Goal: Information Seeking & Learning: Learn about a topic

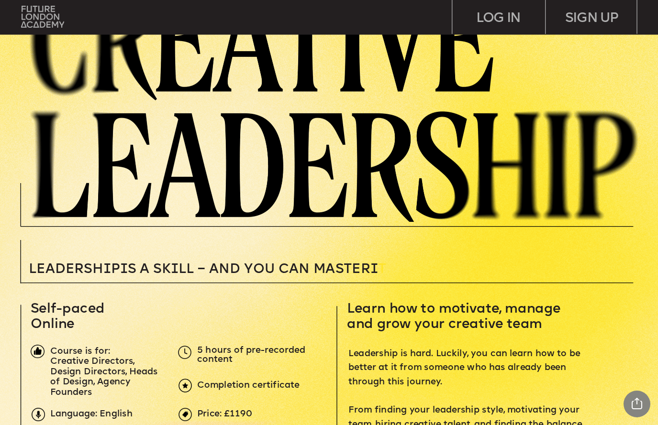
scroll to position [45, 0]
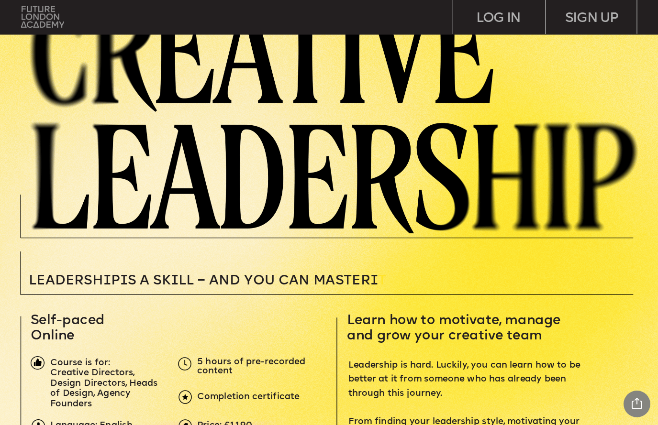
click at [54, 11] on img at bounding box center [42, 17] width 43 height 22
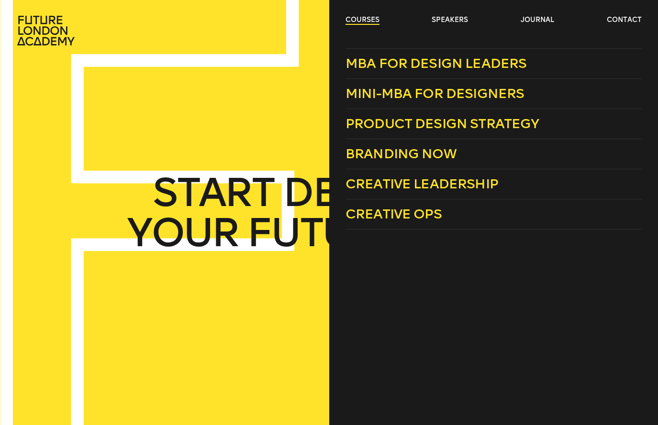
click at [362, 19] on link "courses" at bounding box center [362, 20] width 34 height 10
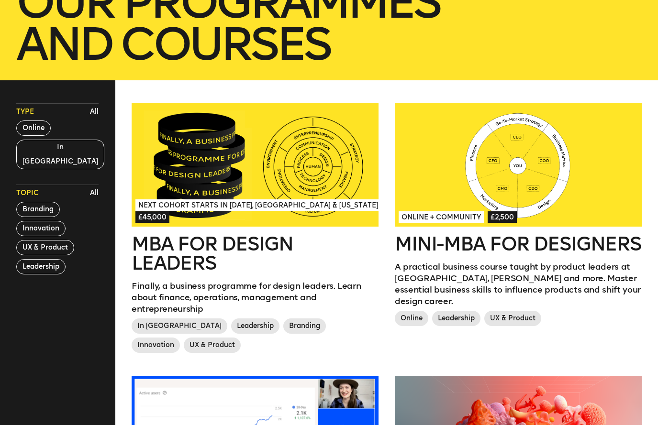
scroll to position [197, 0]
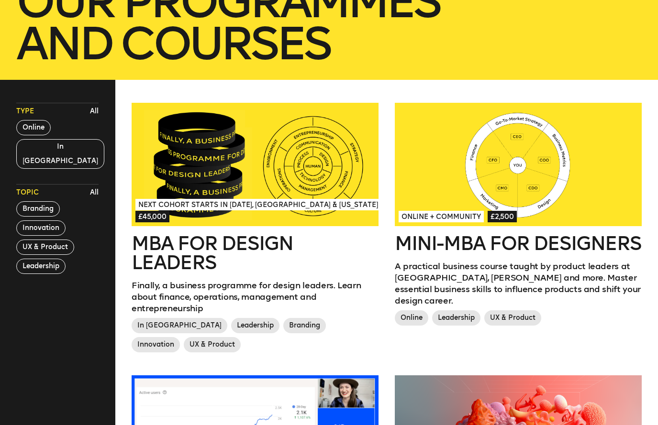
click at [37, 135] on div "Type All Online In [GEOGRAPHIC_DATA]" at bounding box center [57, 136] width 82 height 66
click at [35, 129] on button "Online" at bounding box center [33, 127] width 34 height 15
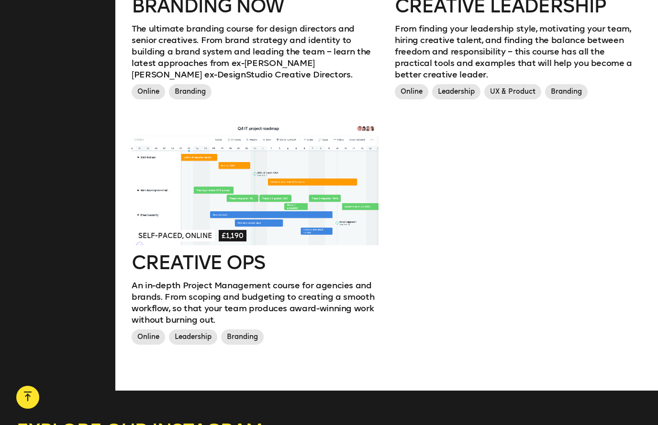
scroll to position [711, 0]
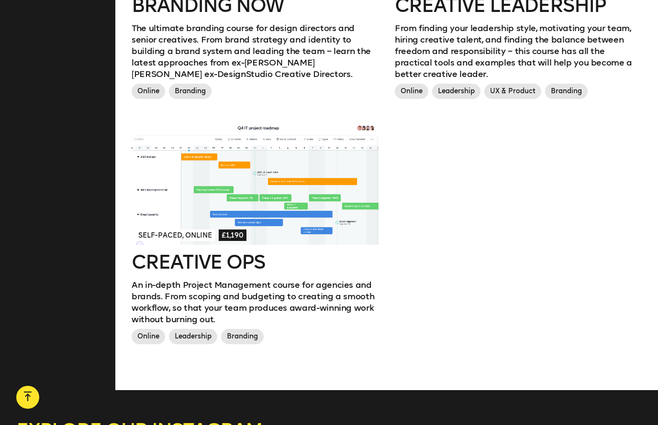
click at [217, 231] on div "Self-paced, Online £1,190" at bounding box center [254, 235] width 239 height 12
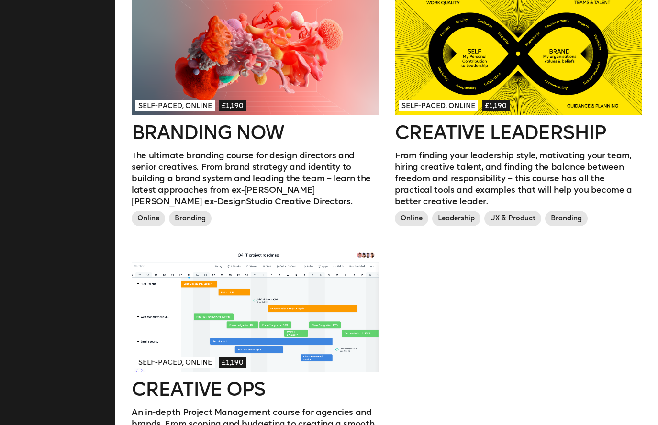
scroll to position [539, 0]
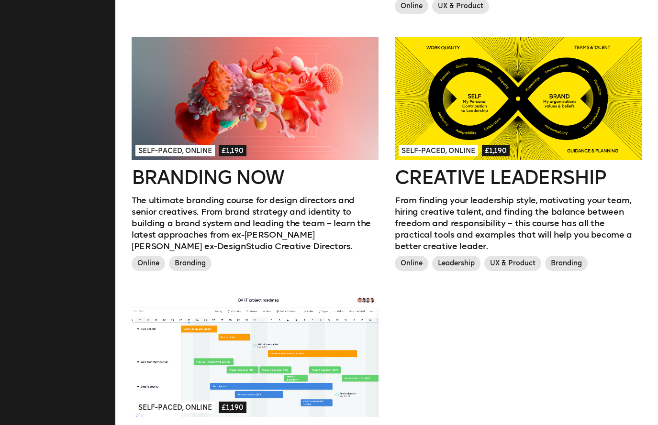
click at [523, 108] on div at bounding box center [518, 98] width 247 height 123
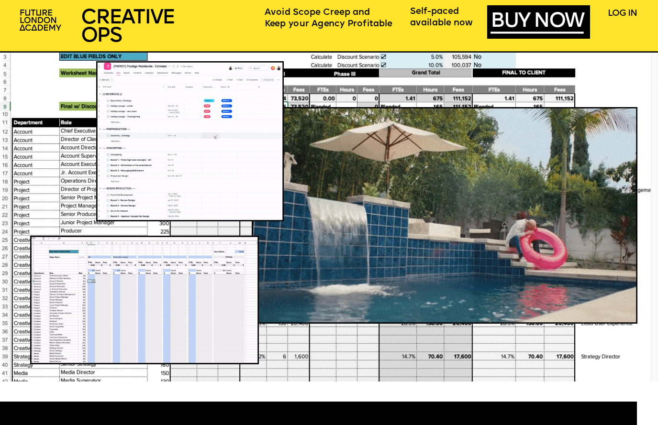
scroll to position [674, 0]
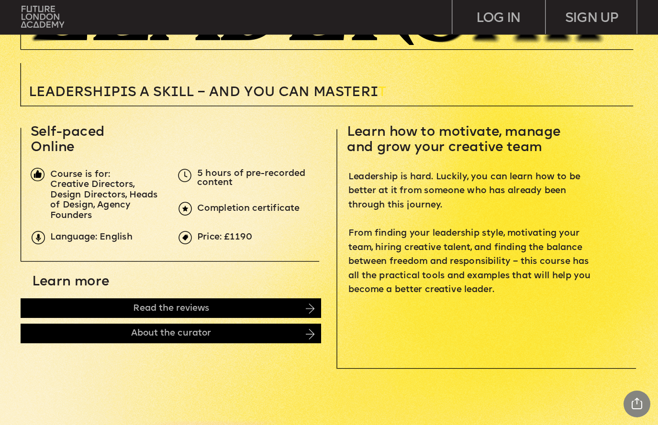
scroll to position [236, 0]
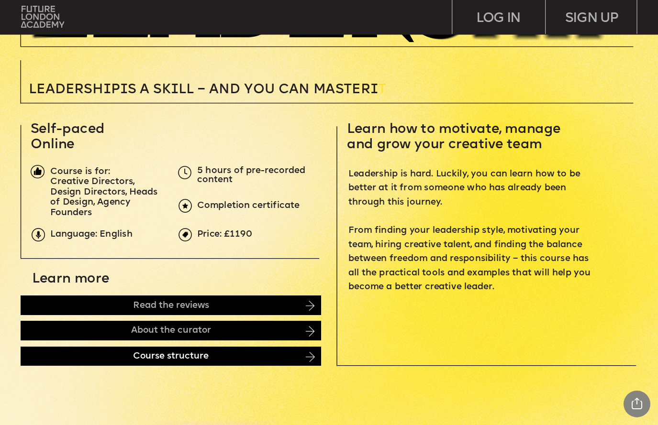
click at [228, 354] on div "Course structure" at bounding box center [171, 356] width 300 height 19
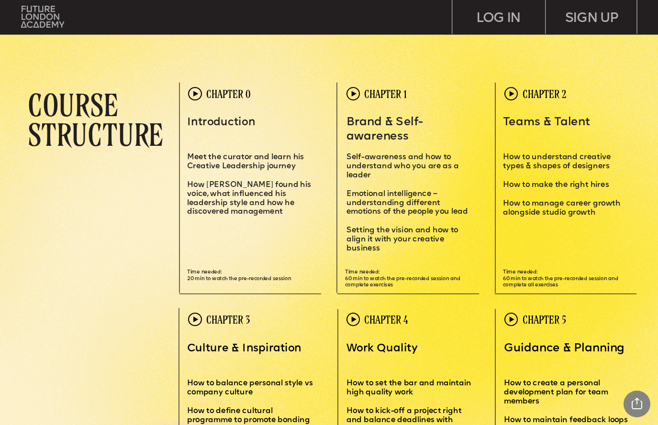
scroll to position [1886, 0]
